Goal: Transaction & Acquisition: Purchase product/service

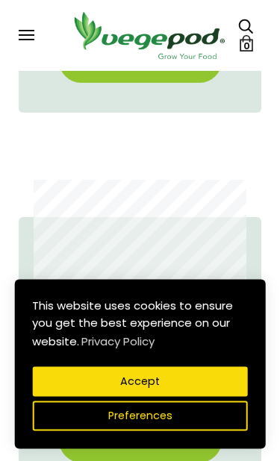
scroll to position [0, 216]
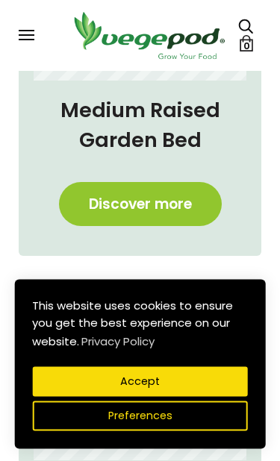
click at [91, 372] on button "Accept" at bounding box center [140, 382] width 216 height 30
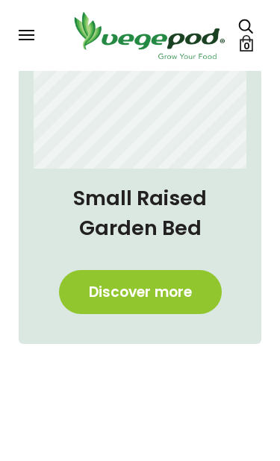
scroll to position [1139, 0]
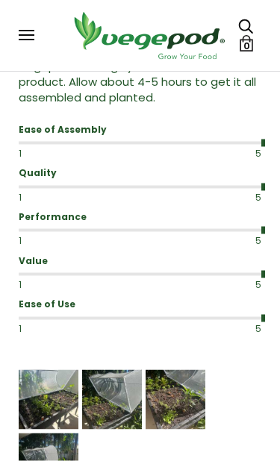
scroll to position [2732, 0]
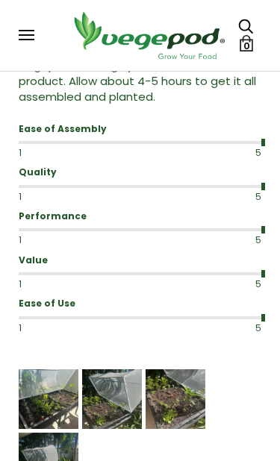
click at [34, 379] on img "Media uploaded by this customer." at bounding box center [49, 400] width 60 height 60
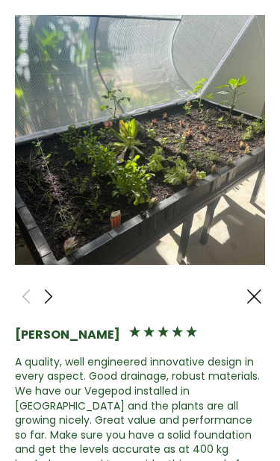
scroll to position [0, 0]
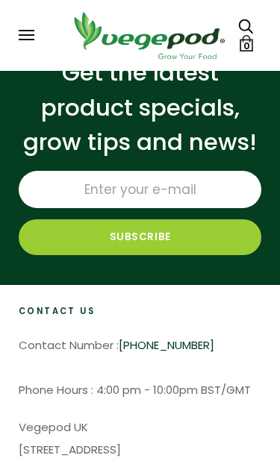
scroll to position [5172, 0]
